Goal: Transaction & Acquisition: Purchase product/service

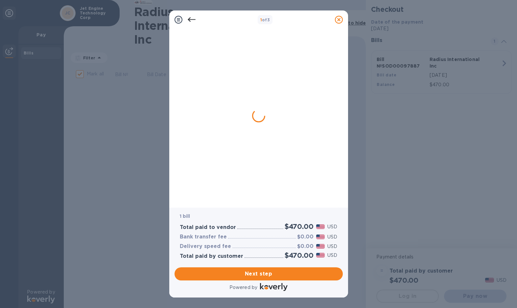
checkbox input "true"
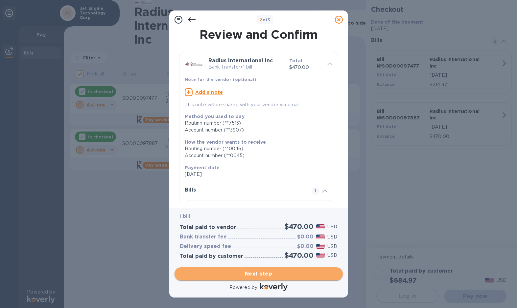
click at [272, 276] on span "Next step" at bounding box center [259, 274] width 158 height 8
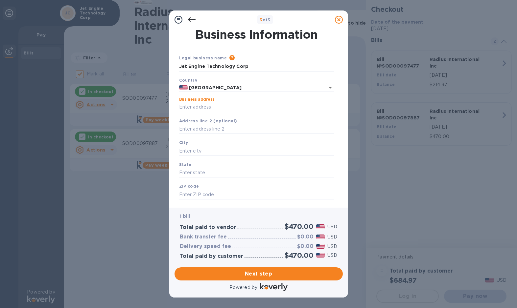
click at [198, 108] on input "Business address" at bounding box center [256, 107] width 155 height 10
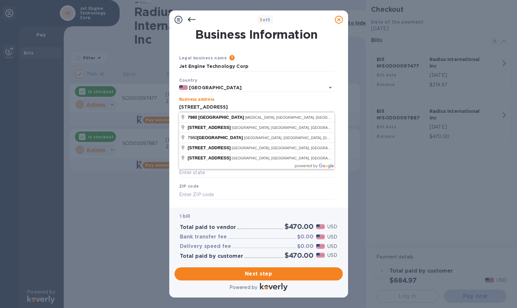
type input "[STREET_ADDRESS]"
type input "[MEDICAL_DATA]"
type input "FL"
type input "33122"
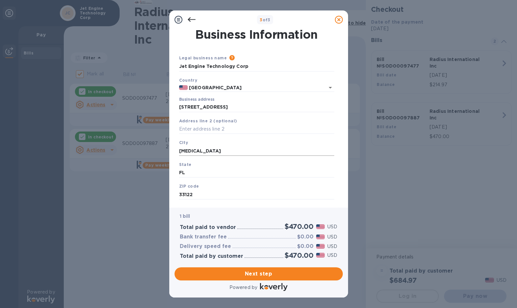
scroll to position [13, 0]
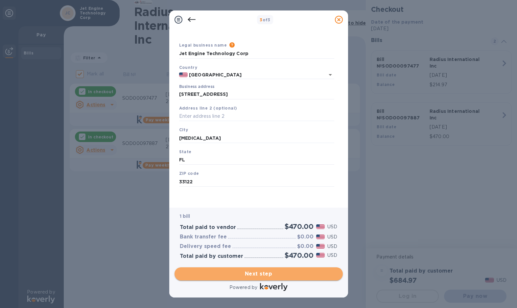
click at [262, 274] on span "Next step" at bounding box center [259, 274] width 158 height 8
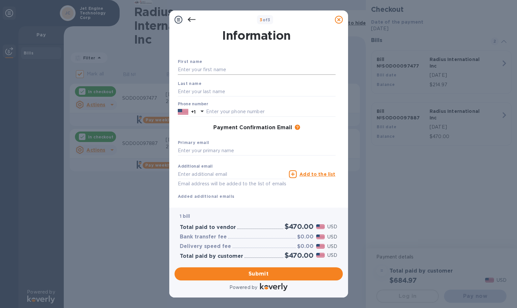
click at [211, 71] on input "text" at bounding box center [257, 70] width 158 height 10
type input "Hernando"
click at [189, 90] on input "text" at bounding box center [257, 92] width 158 height 10
type input "g"
type input "[PERSON_NAME]"
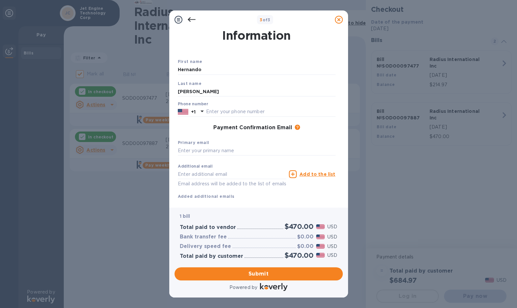
click at [248, 50] on div "First name [PERSON_NAME] Last name [PERSON_NAME] Phone number +1 Payment Confir…" at bounding box center [256, 123] width 160 height 155
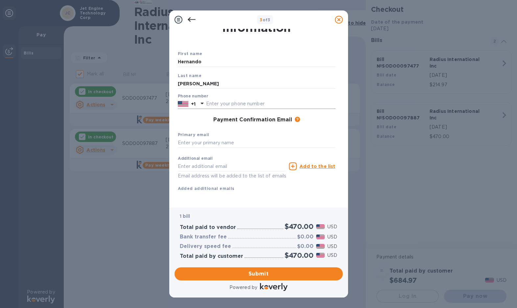
scroll to position [28, 0]
click at [206, 132] on b "Primary email" at bounding box center [194, 134] width 32 height 5
click at [204, 138] on input "text" at bounding box center [257, 143] width 158 height 10
type input "[EMAIL_ADDRESS][DOMAIN_NAME]"
click at [191, 117] on div "Payment Confirmation Email The added email addresses will be used to send the p…" at bounding box center [257, 120] width 158 height 7
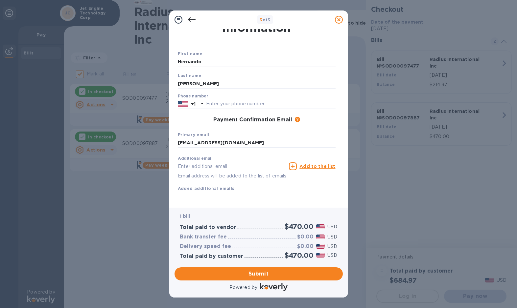
click at [200, 163] on input "text" at bounding box center [232, 167] width 109 height 10
click at [180, 186] on b "Added additional emails" at bounding box center [206, 188] width 57 height 5
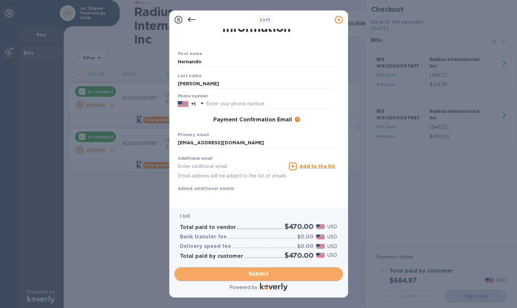
click at [226, 271] on span "Submit" at bounding box center [259, 274] width 158 height 8
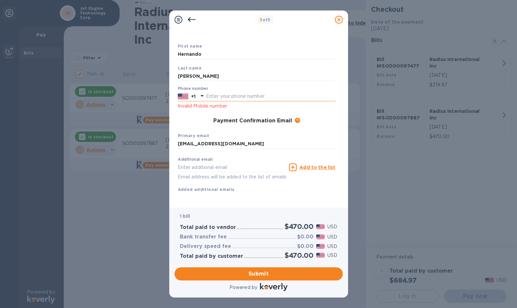
click at [234, 95] on input "text" at bounding box center [270, 97] width 129 height 10
type input "3054777489"
click at [203, 76] on input "[PERSON_NAME]" at bounding box center [257, 76] width 158 height 10
click at [176, 115] on div "First name [PERSON_NAME] Last name [PERSON_NAME] Phone number [PHONE_NUMBER] In…" at bounding box center [256, 113] width 160 height 164
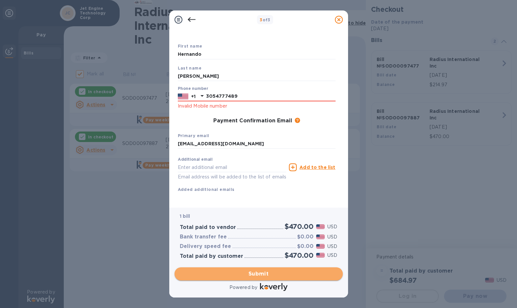
click at [240, 274] on span "Submit" at bounding box center [259, 274] width 158 height 8
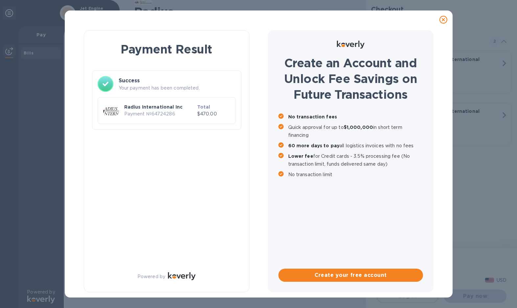
scroll to position [0, 0]
checkbox input "true"
click at [211, 117] on p "$470.00" at bounding box center [213, 114] width 33 height 7
